Goal: Information Seeking & Learning: Learn about a topic

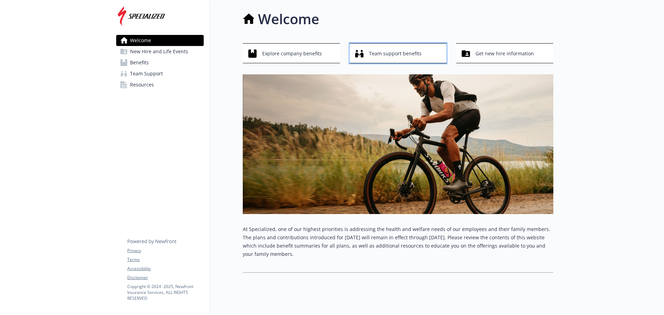
click at [390, 51] on span "Team support benefits" at bounding box center [395, 53] width 53 height 13
click at [152, 53] on span "New Hire and Life Events" at bounding box center [159, 51] width 58 height 11
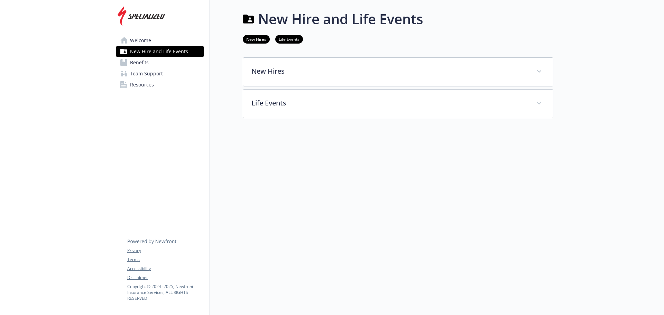
click at [300, 119] on div "New Hire and Life Events New Hires Life Events New Hires New hires will have 30…" at bounding box center [382, 63] width 344 height 126
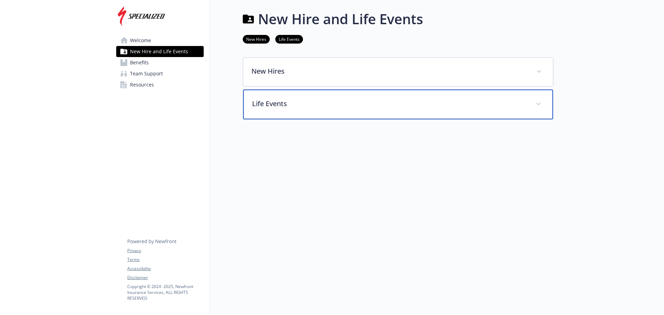
click at [304, 108] on p "Life Events" at bounding box center [389, 104] width 275 height 10
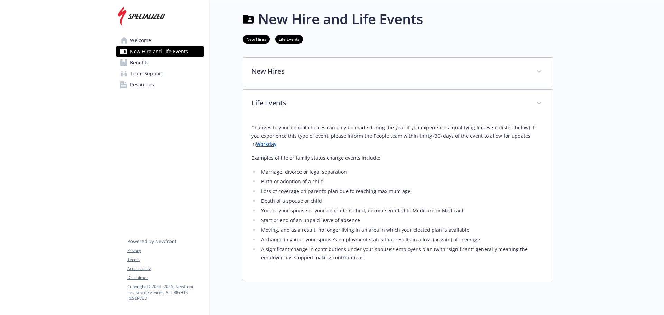
click at [139, 63] on span "Benefits" at bounding box center [139, 62] width 19 height 11
